Goal: Go to known website: Go to known website

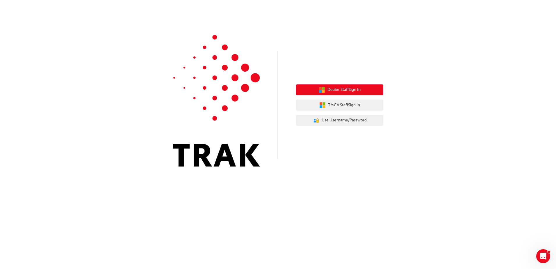
click at [338, 91] on span "Dealer Staff Sign In" at bounding box center [343, 89] width 33 height 7
